Goal: Task Accomplishment & Management: Use online tool/utility

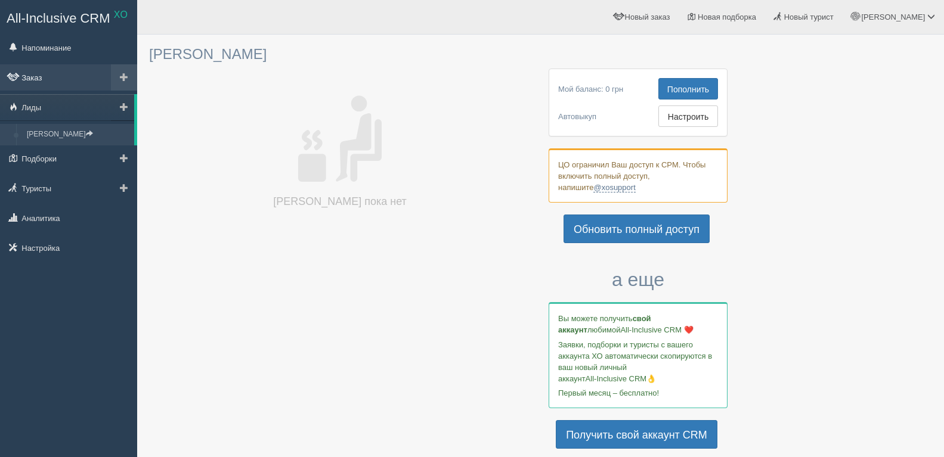
click at [57, 77] on link "Заказ" at bounding box center [68, 77] width 137 height 26
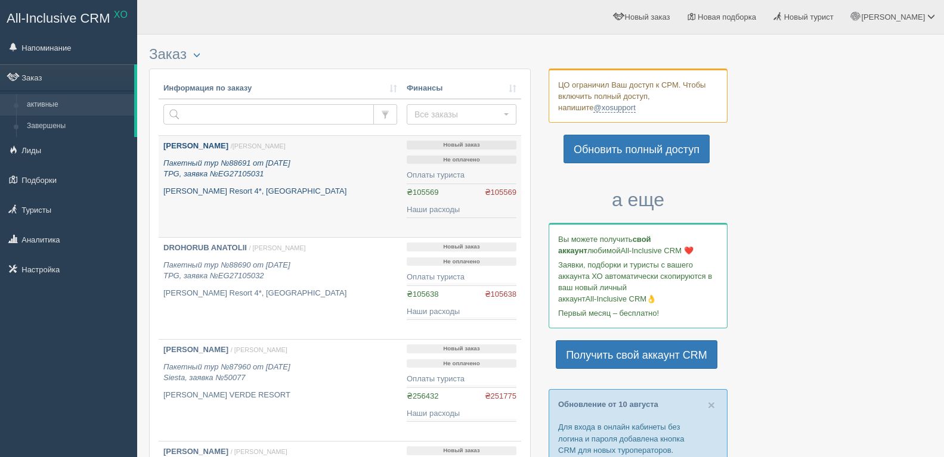
click at [184, 143] on font "PROTSYUK VASYL" at bounding box center [195, 145] width 65 height 9
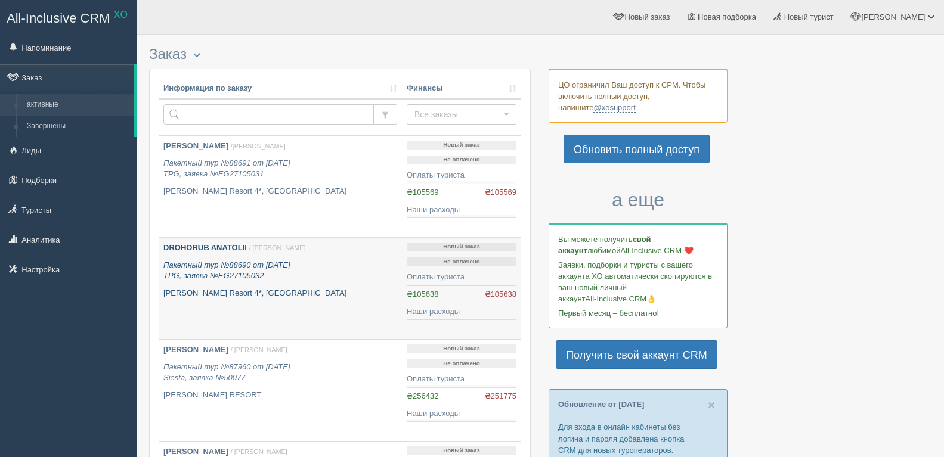
click at [224, 243] on font "DROHORUB ANATOLII" at bounding box center [204, 247] width 83 height 9
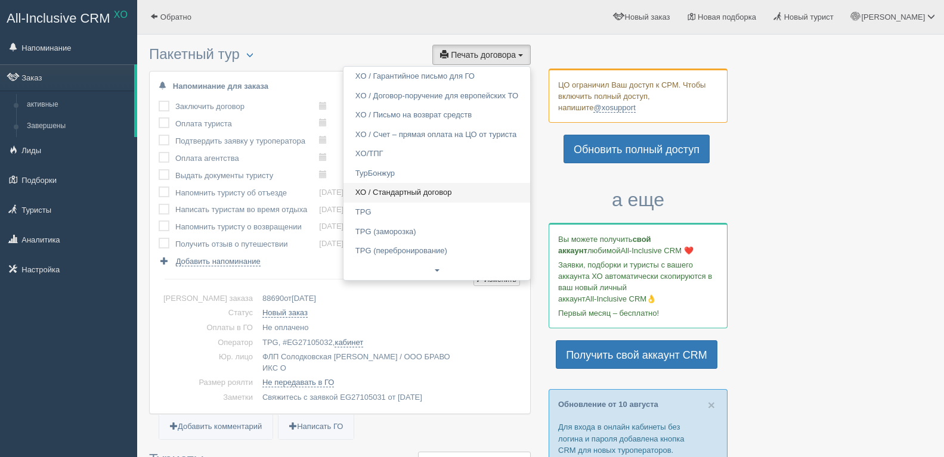
click at [438, 195] on font "ХО / Стандартный договор" at bounding box center [403, 192] width 97 height 9
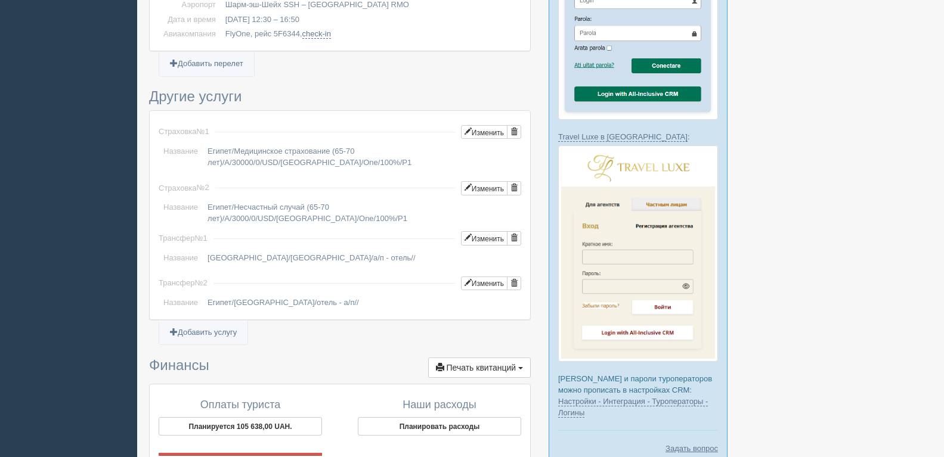
scroll to position [1130, 0]
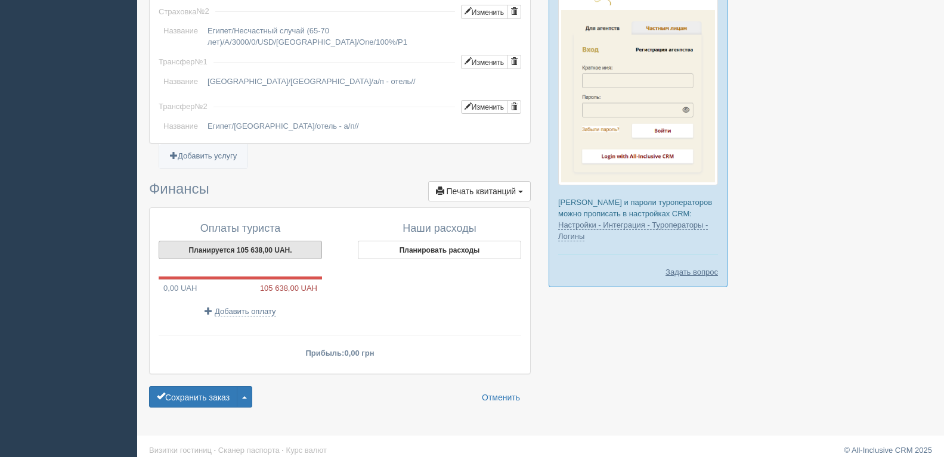
click at [298, 241] on button "Планируется 105 638,00 UAH." at bounding box center [240, 250] width 163 height 18
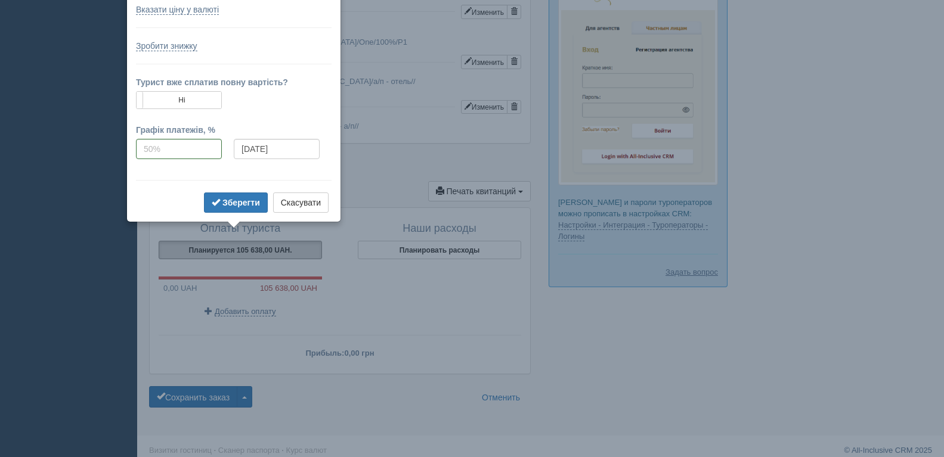
scroll to position [1067, 0]
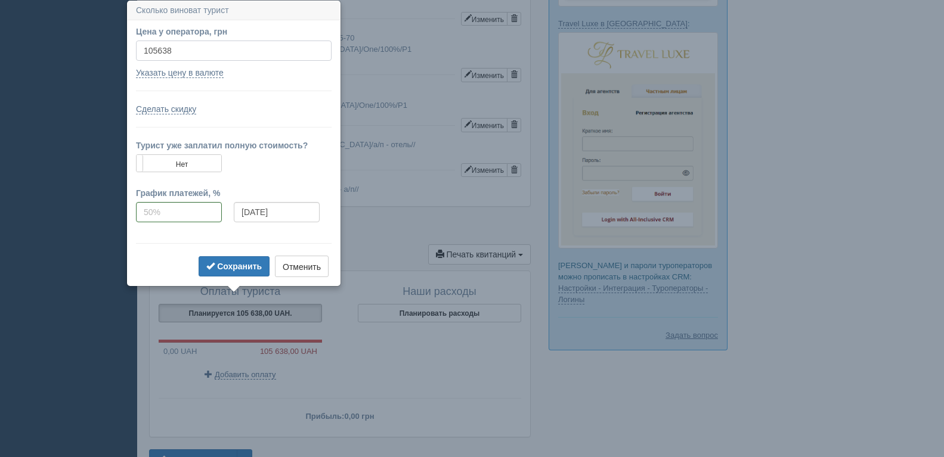
drag, startPoint x: 178, startPoint y: 48, endPoint x: 101, endPoint y: 49, distance: 76.3
type input "104900"
click at [207, 259] on button "Сохранить" at bounding box center [234, 266] width 71 height 20
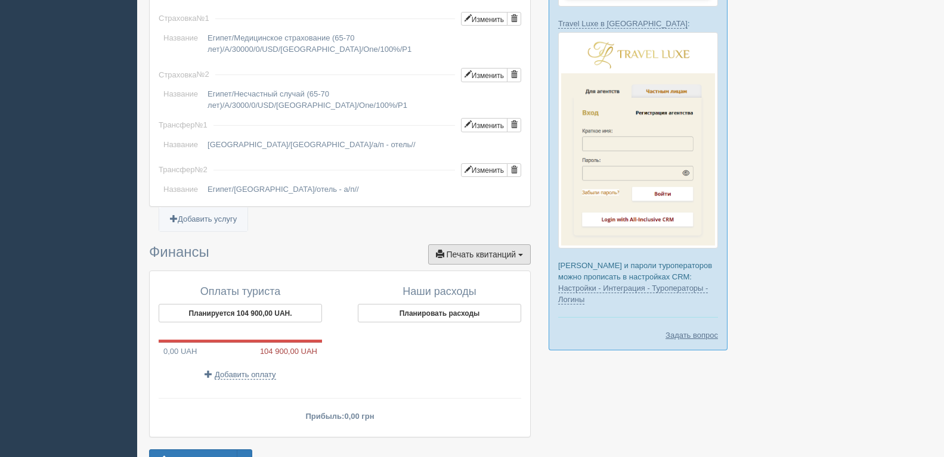
click at [469, 250] on font "Печать квитанций" at bounding box center [482, 255] width 70 height 10
click at [468, 271] on font "+ Новый счет-фактура" at bounding box center [463, 275] width 81 height 9
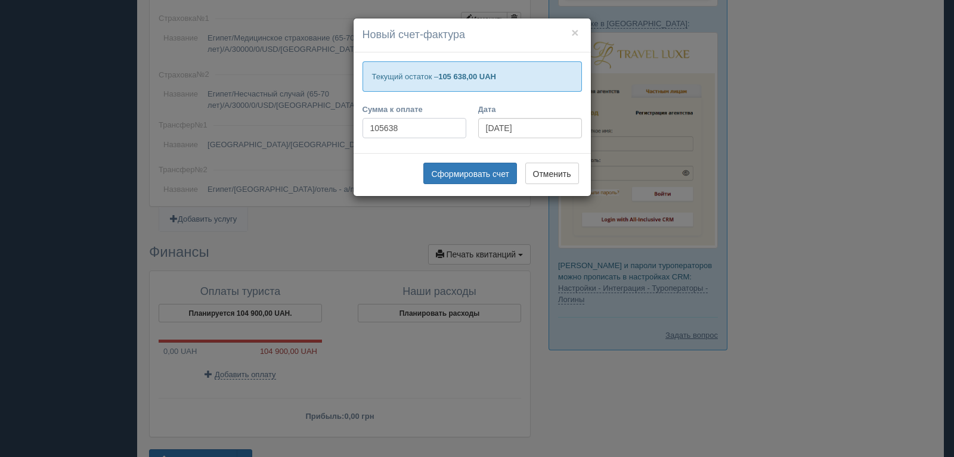
drag, startPoint x: 407, startPoint y: 124, endPoint x: 313, endPoint y: 122, distance: 93.6
click at [313, 122] on div "× Новый счет-фактура Текущий остаток – 105 638,00 UAH Сумма к оплате 105638 Дат…" at bounding box center [477, 228] width 954 height 457
type input "104900"
click at [486, 175] on font "Сформировать счет" at bounding box center [469, 174] width 77 height 10
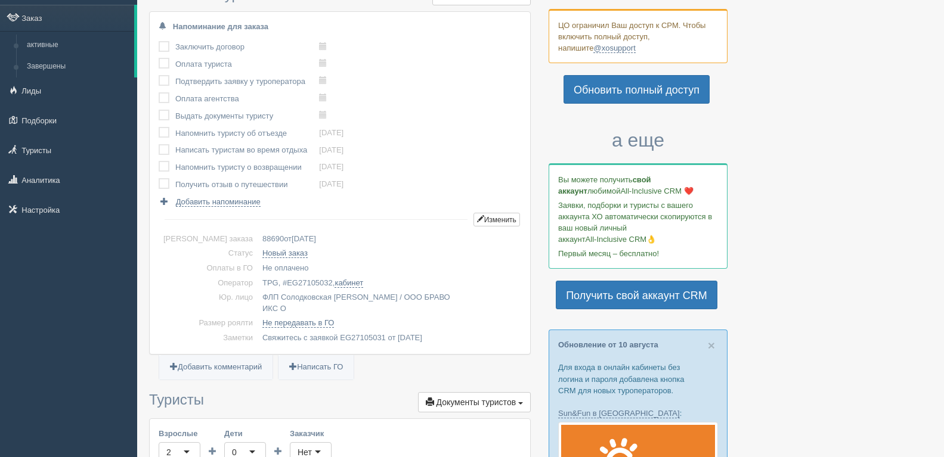
scroll to position [0, 0]
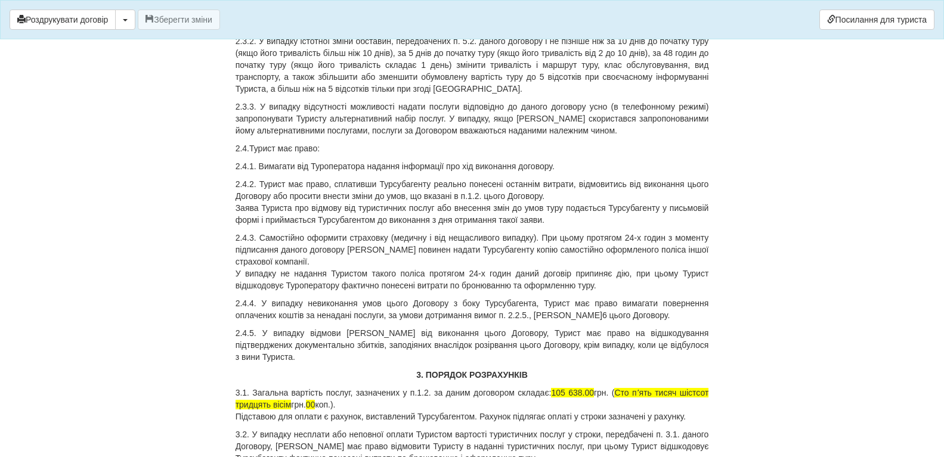
scroll to position [1490, 0]
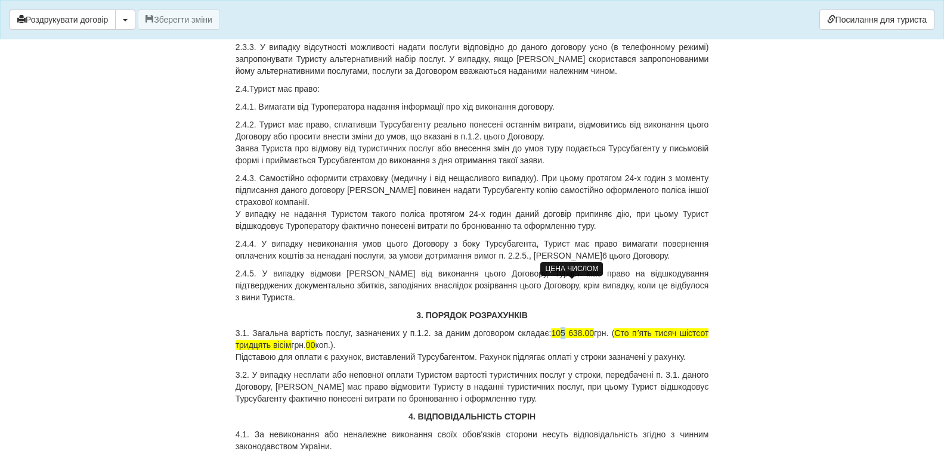
click at [565, 328] on span "105 638.00" at bounding box center [572, 333] width 43 height 10
drag, startPoint x: 565, startPoint y: 286, endPoint x: 581, endPoint y: 286, distance: 15.5
click at [581, 328] on span "104 638.00" at bounding box center [572, 333] width 43 height 10
drag, startPoint x: 633, startPoint y: 287, endPoint x: 652, endPoint y: 287, distance: 19.1
click at [652, 328] on span "Сто пʼять тисяч шістсот тридцять вісім" at bounding box center [471, 338] width 473 height 21
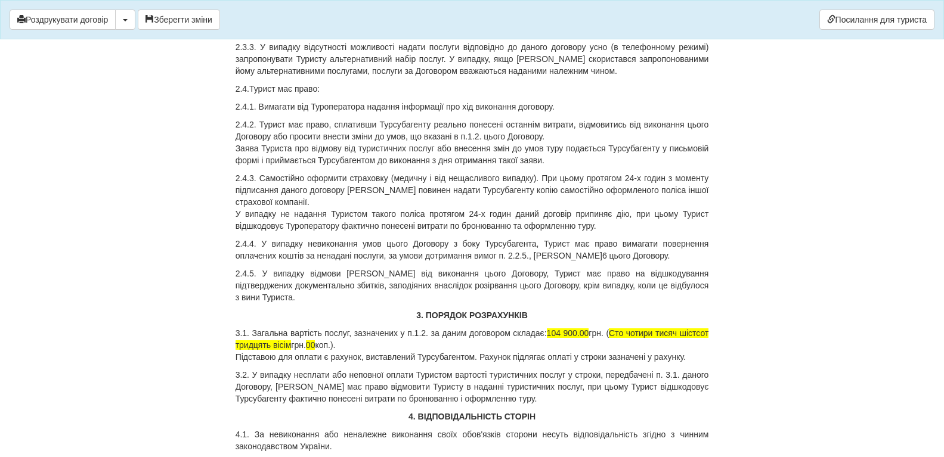
drag, startPoint x: 680, startPoint y: 288, endPoint x: 697, endPoint y: 293, distance: 17.4
click at [697, 327] on p "3.1. Загальна вартість послуг, зазначених у п.1.2. за даним договором складає: …" at bounding box center [471, 345] width 473 height 36
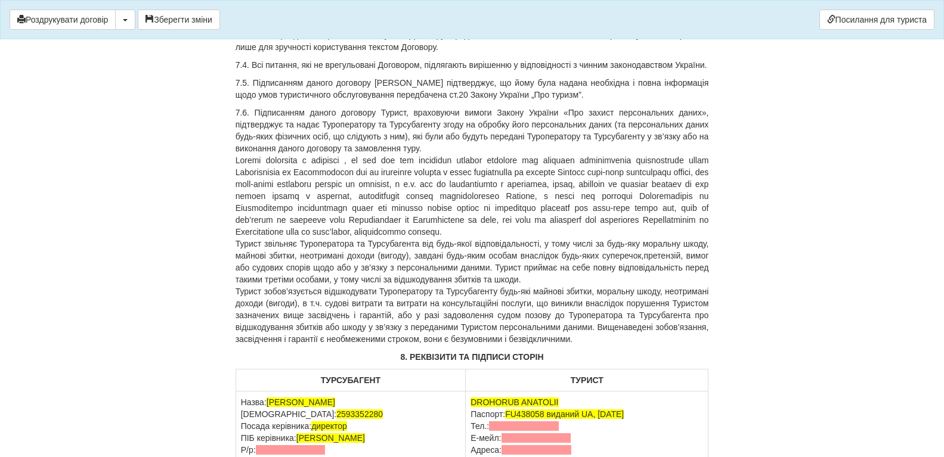
scroll to position [3398, 0]
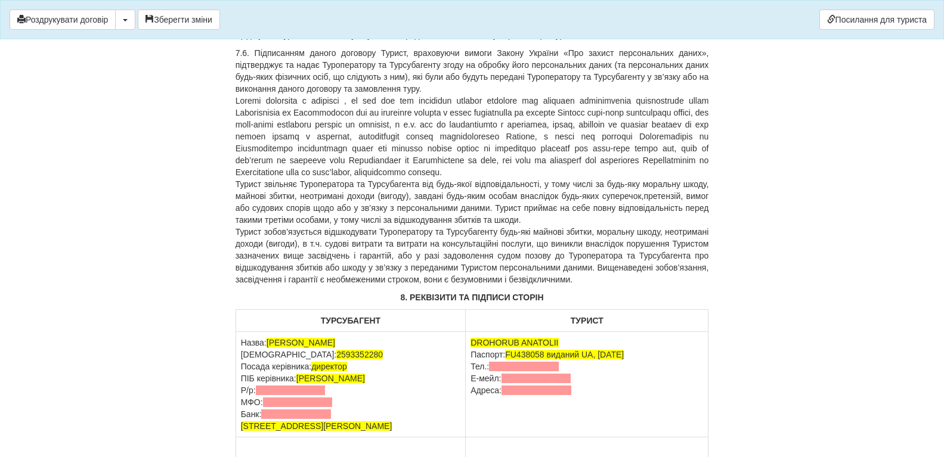
drag, startPoint x: 240, startPoint y: 352, endPoint x: 321, endPoint y: 370, distance: 83.6
click at [345, 376] on td "Назва: ФОП Солодковська Олена Валеріівна ЄДРПОУ: 2593352280 Посада керівника: д…" at bounding box center [350, 385] width 230 height 106
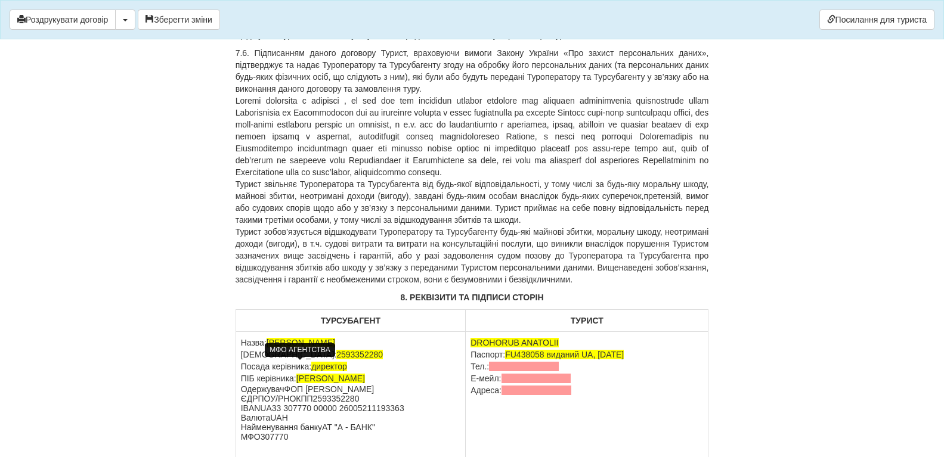
scroll to position [3458, 0]
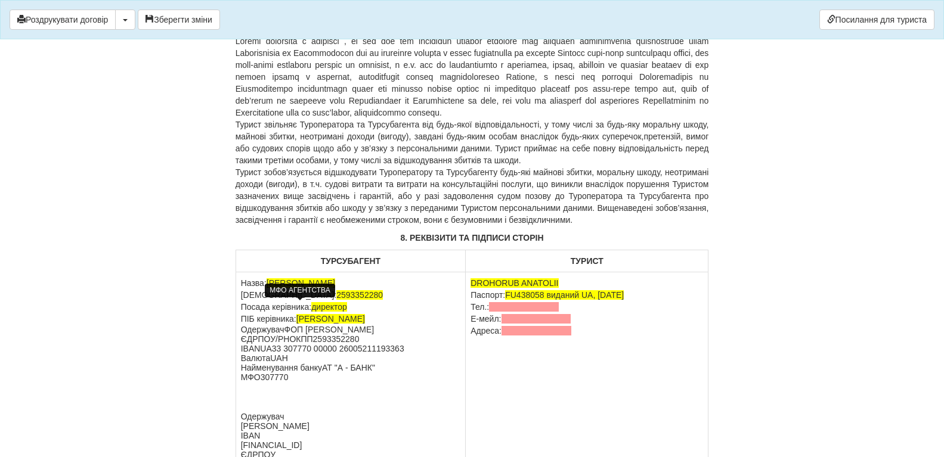
click at [280, 382] on h1 at bounding box center [351, 394] width 220 height 24
click at [303, 373] on p "МФО307770" at bounding box center [351, 378] width 220 height 10
click at [309, 373] on p "МФО307770" at bounding box center [351, 378] width 220 height 10
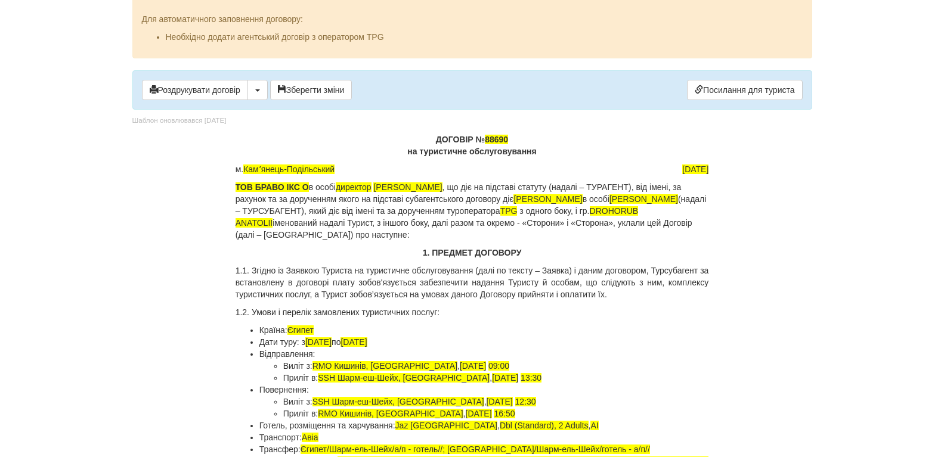
scroll to position [0, 0]
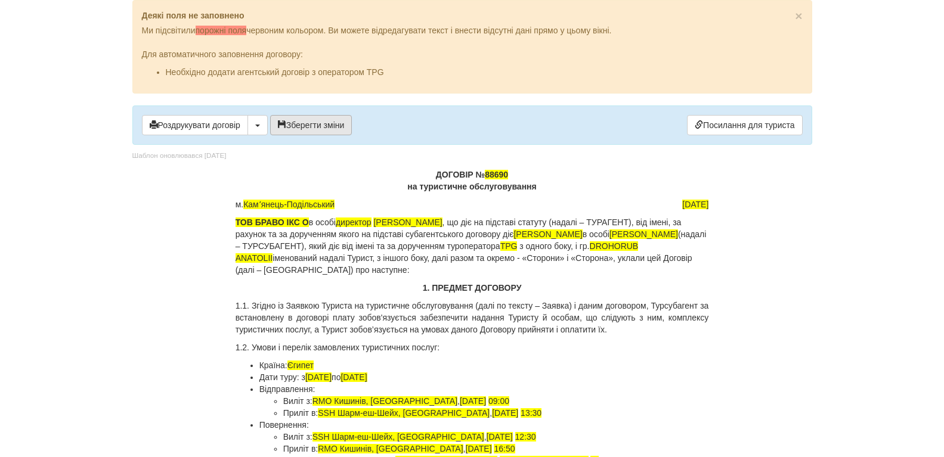
click at [313, 126] on button "Зберегти зміни" at bounding box center [311, 125] width 82 height 20
click at [715, 124] on link "Посилання для туриста" at bounding box center [744, 125] width 115 height 20
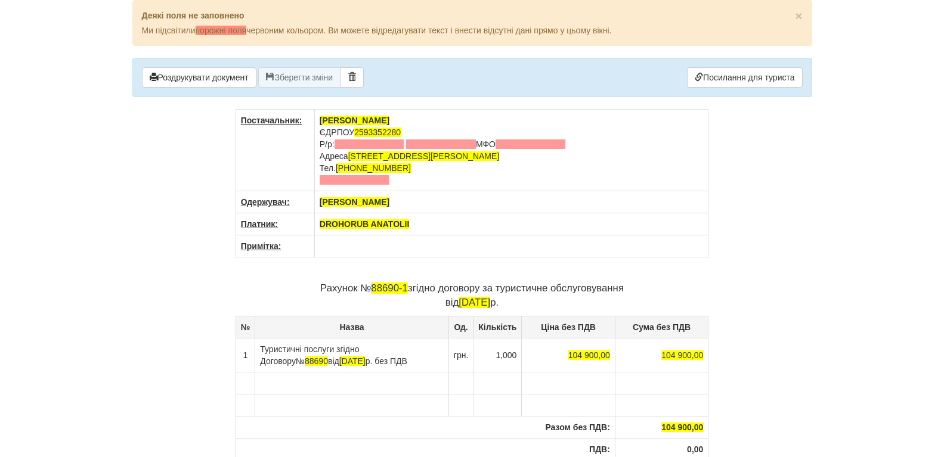
drag, startPoint x: 320, startPoint y: 142, endPoint x: 589, endPoint y: 147, distance: 268.9
click at [589, 147] on td "[PERSON_NAME] ЄДРПОУ 2593352280 Р/р: МФО Адреса [STREET_ADDRESS][PERSON_NAME] Т…" at bounding box center [511, 151] width 394 height 82
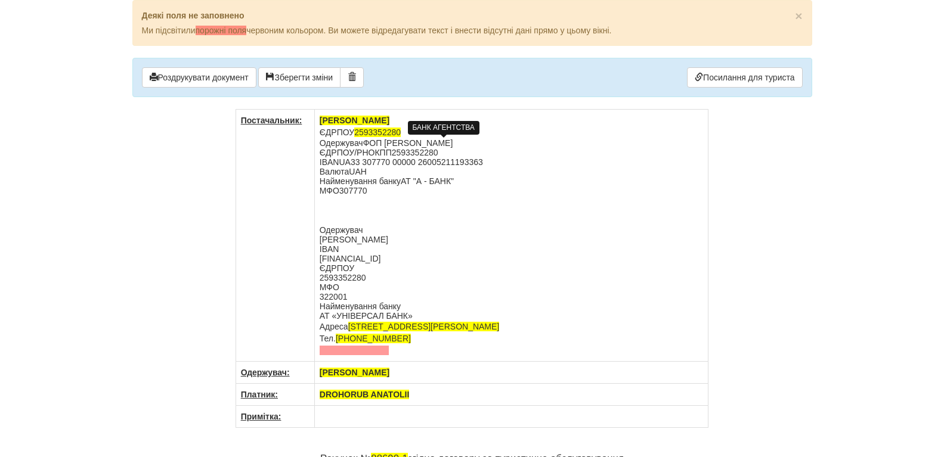
click at [355, 210] on h1 at bounding box center [512, 208] width 384 height 24
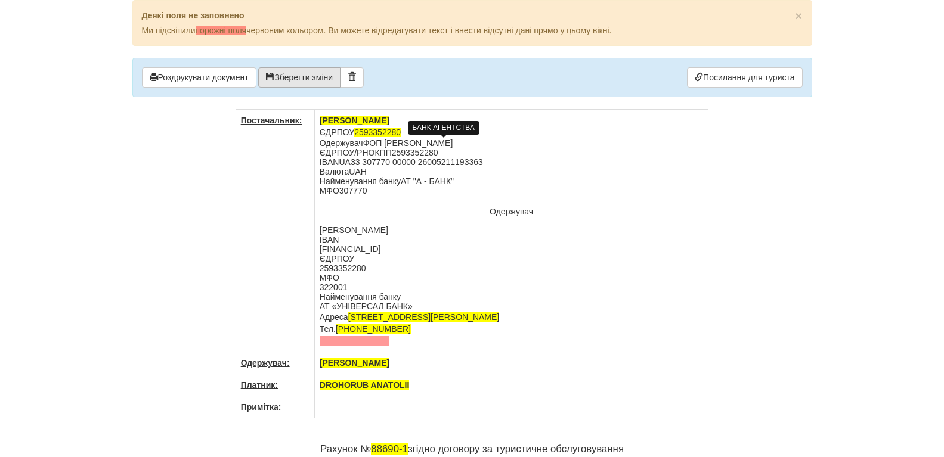
click at [294, 79] on button "Зберегти зміни" at bounding box center [299, 77] width 82 height 20
click at [746, 78] on link "Посилання для туриста" at bounding box center [744, 77] width 115 height 20
